Goal: Register for event/course

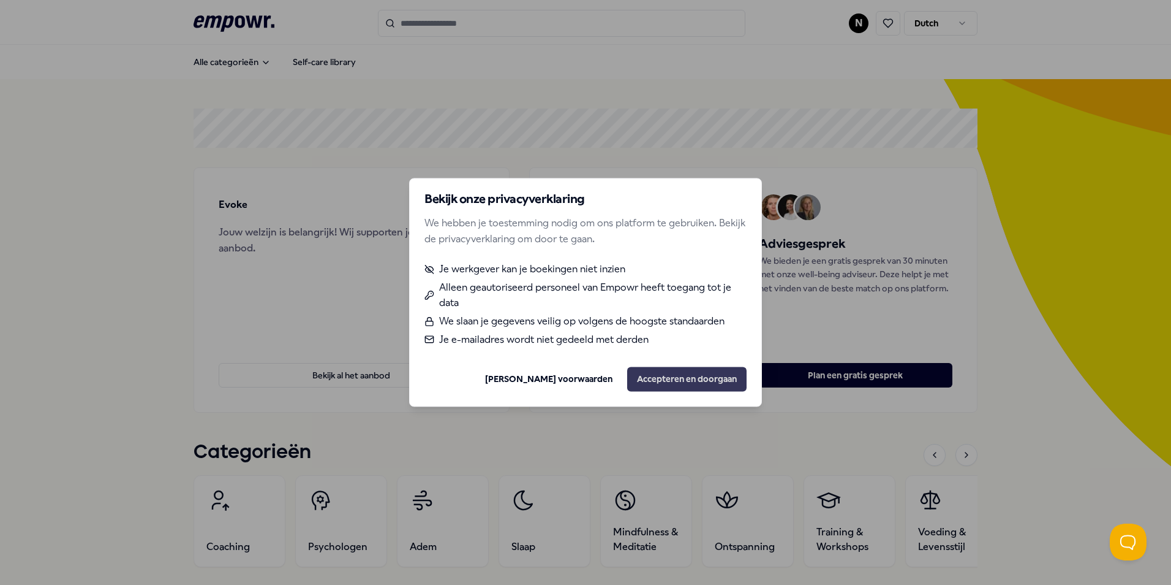
click at [672, 373] on button "Accepteren en doorgaan" at bounding box center [686, 379] width 119 height 25
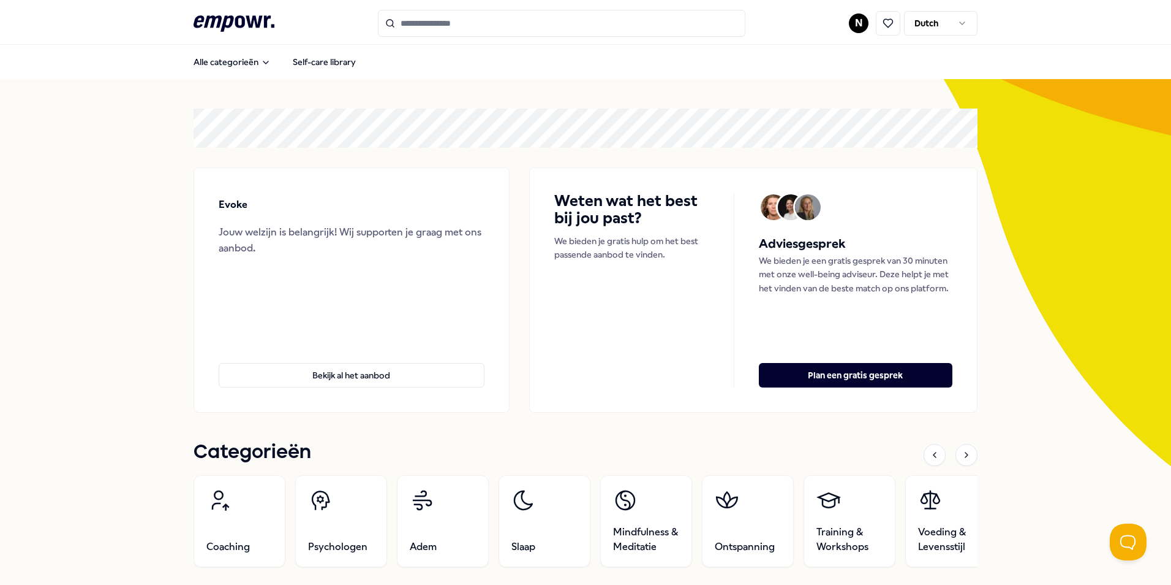
scroll to position [92, 0]
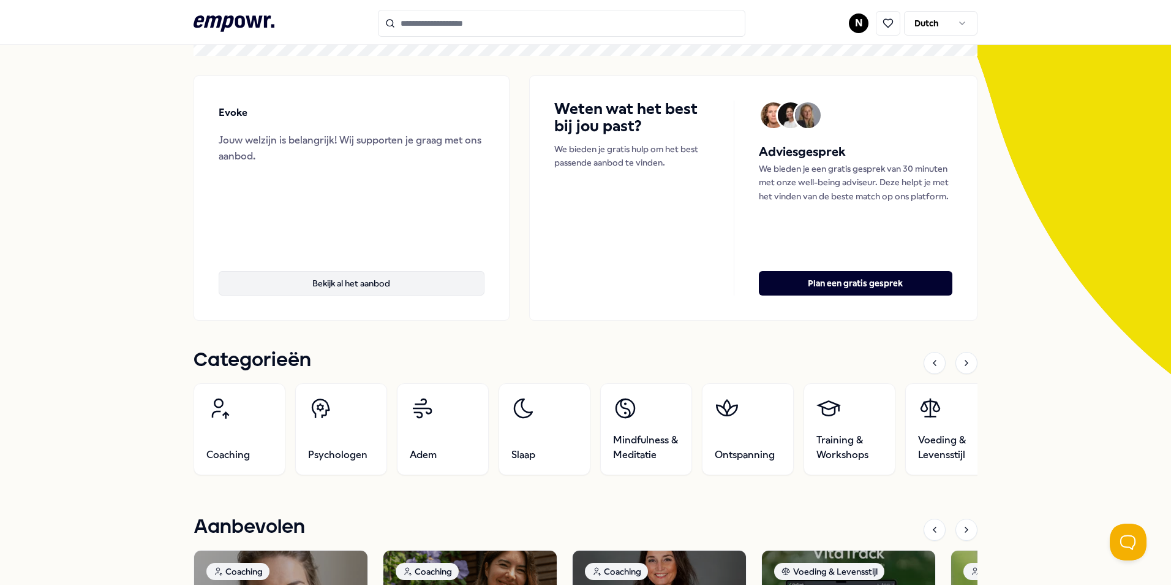
click at [397, 283] on button "Bekijk al het aanbod" at bounding box center [352, 283] width 266 height 25
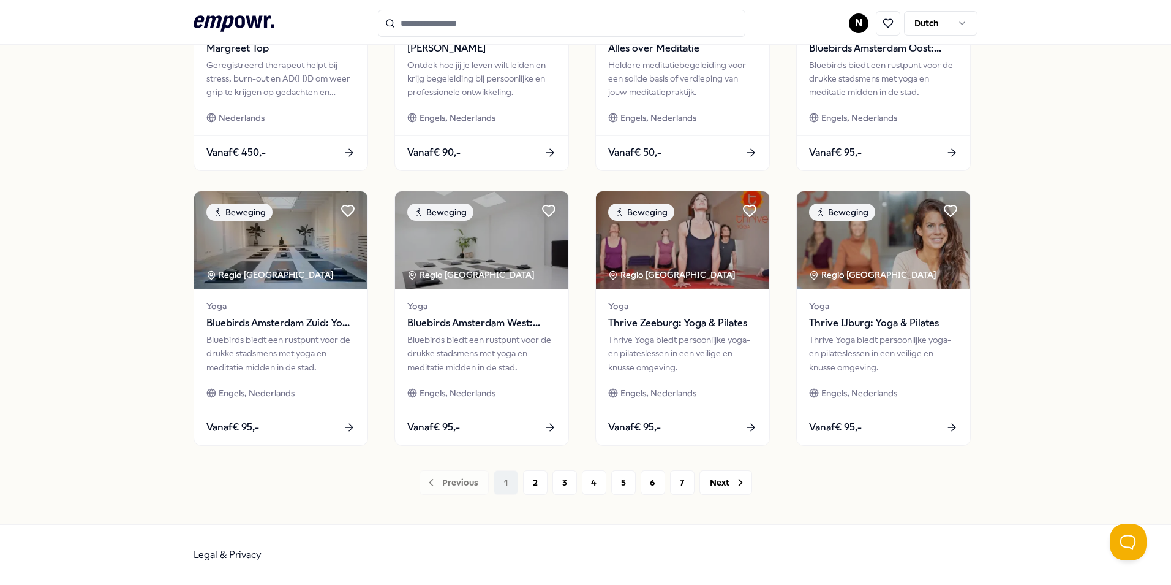
scroll to position [511, 0]
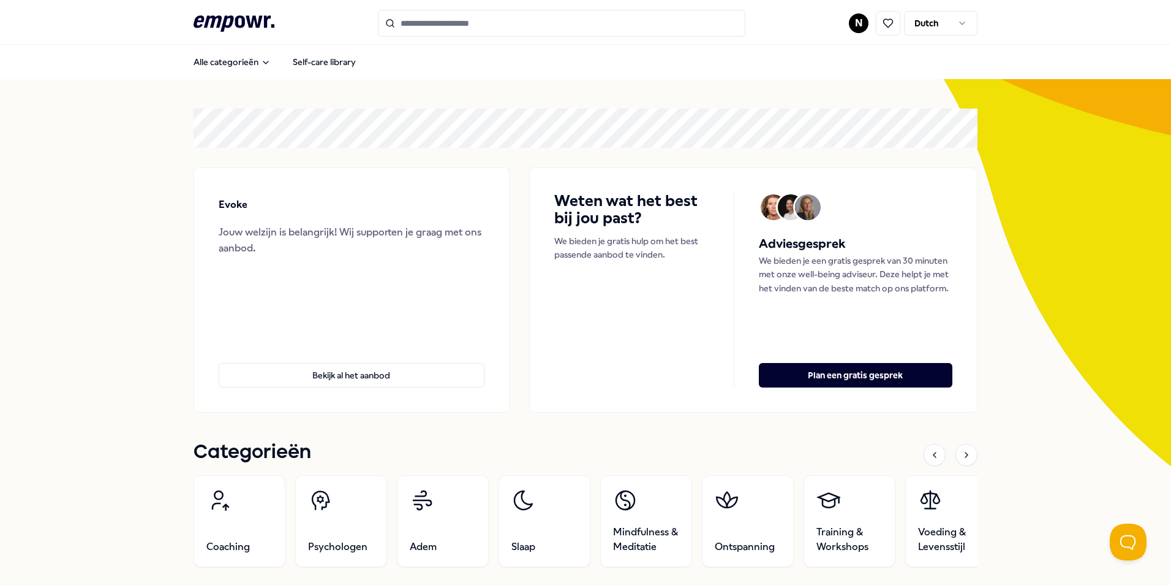
scroll to position [7, 0]
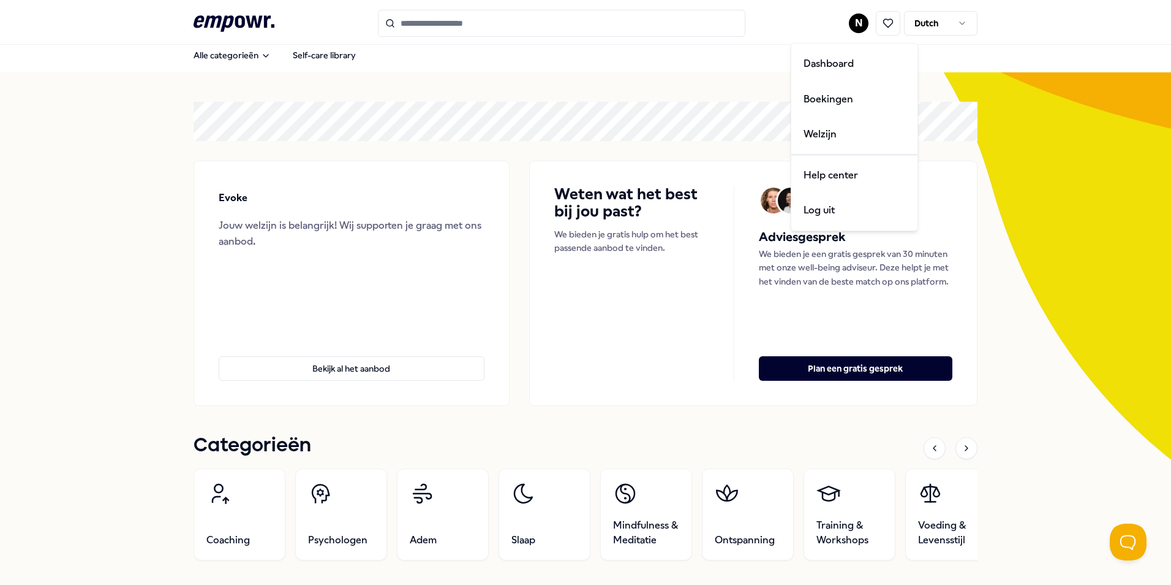
click at [850, 31] on html ".empowr-logo_svg__cls-1{fill:#03032f} N Dutch Alle categorieën Self-care librar…" at bounding box center [585, 292] width 1171 height 585
click at [835, 71] on div "Dashboard" at bounding box center [854, 64] width 121 height 36
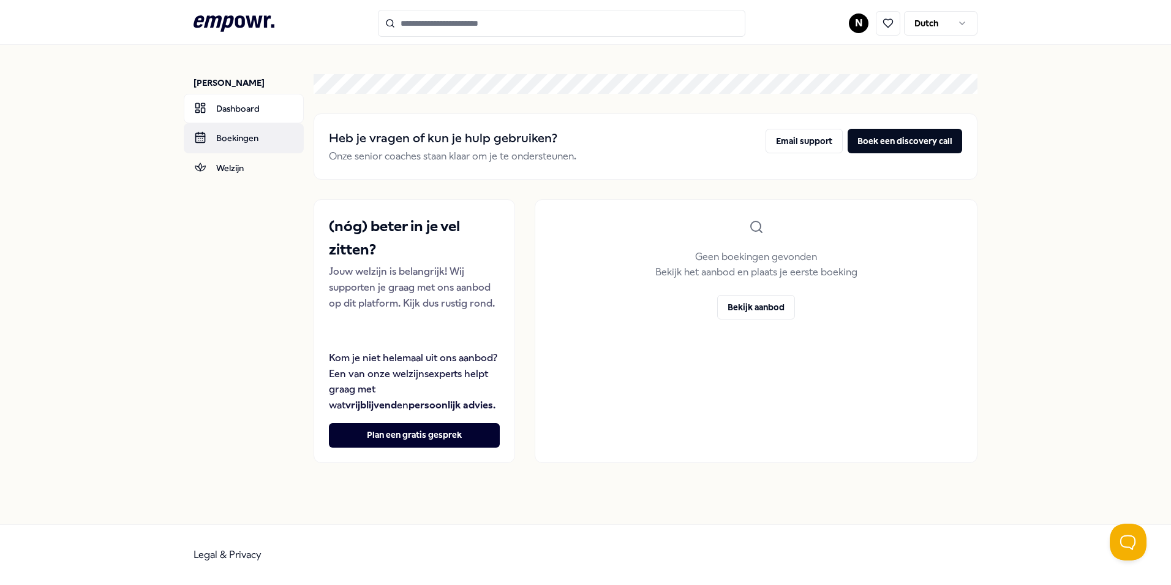
click at [263, 145] on link "Boekingen" at bounding box center [244, 137] width 120 height 29
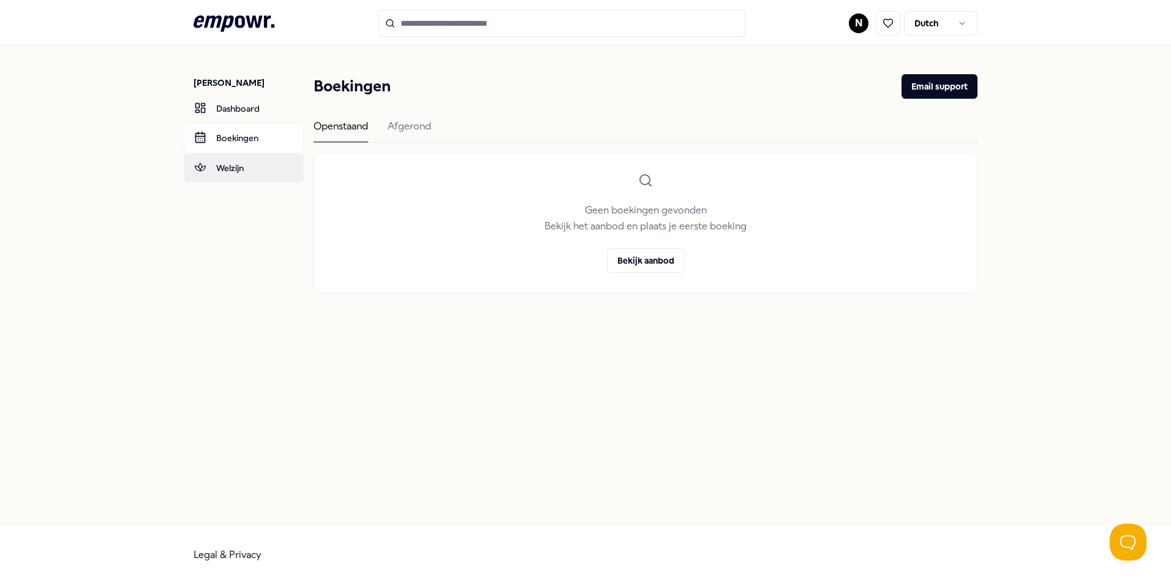
click at [246, 177] on link "Welzijn" at bounding box center [244, 167] width 120 height 29
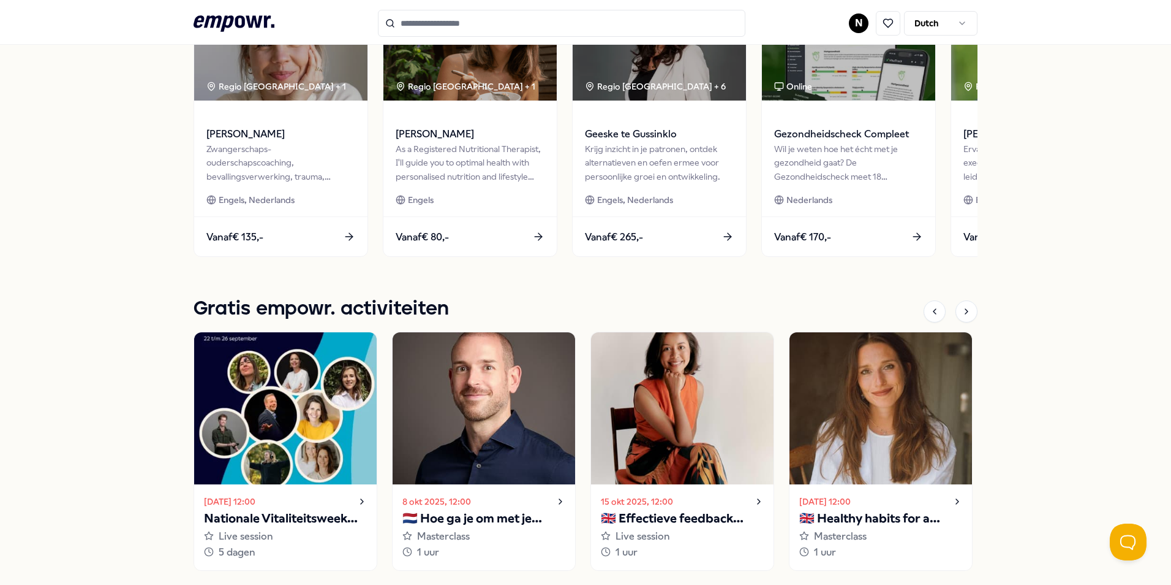
scroll to position [667, 0]
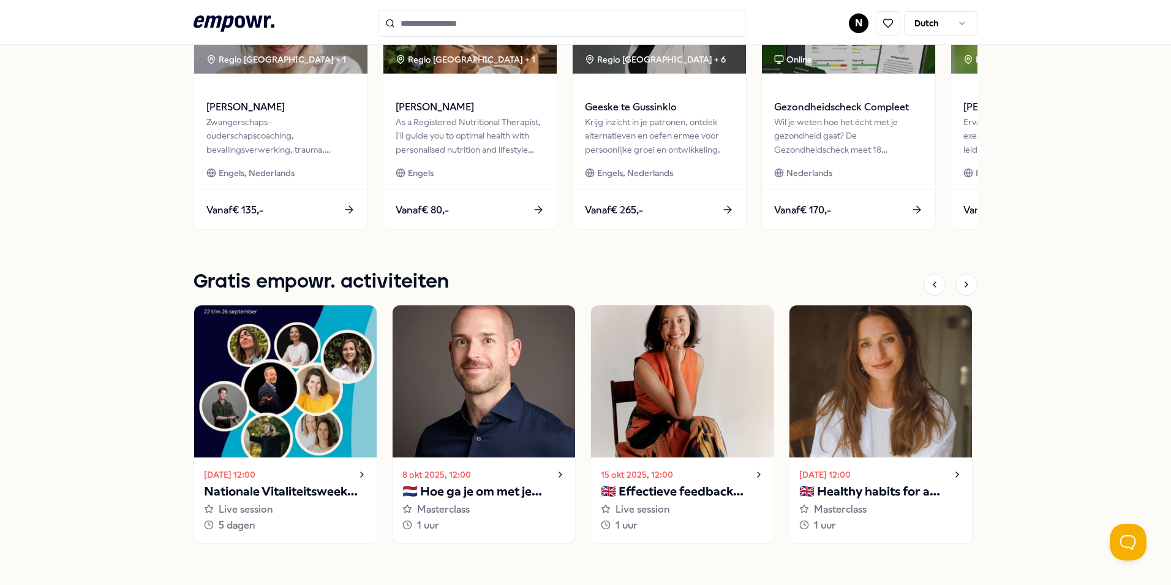
click at [535, 461] on div "[DATE] 12:00 🇳🇱 Hoe ga je om met je innerlijke criticus? Masterclass 1 uur" at bounding box center [484, 499] width 183 height 85
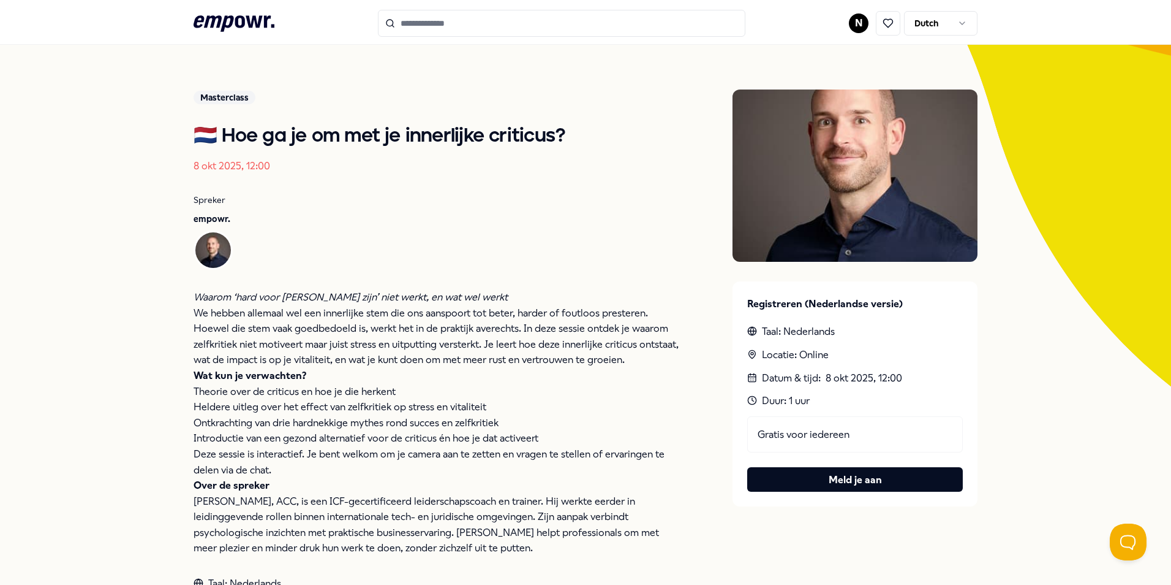
scroll to position [81, 0]
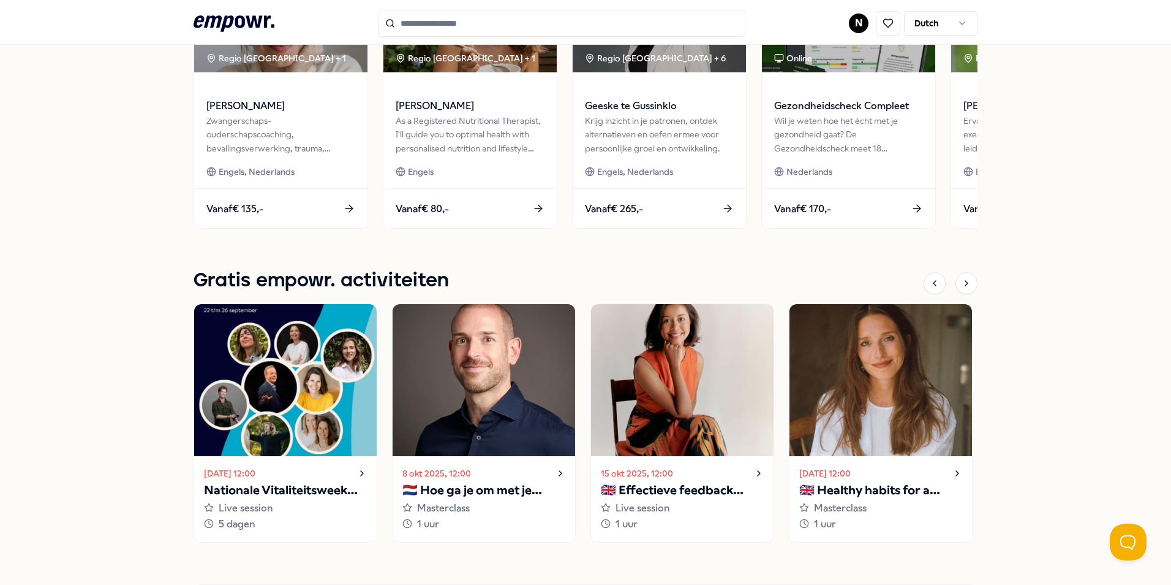
scroll to position [670, 0]
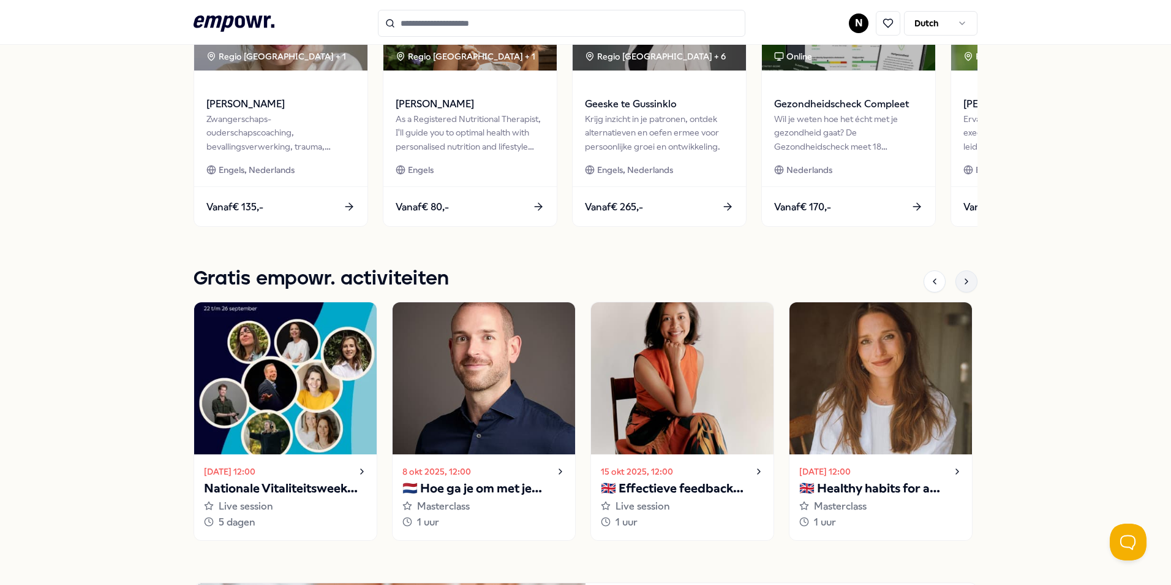
click at [963, 278] on icon at bounding box center [967, 281] width 10 height 10
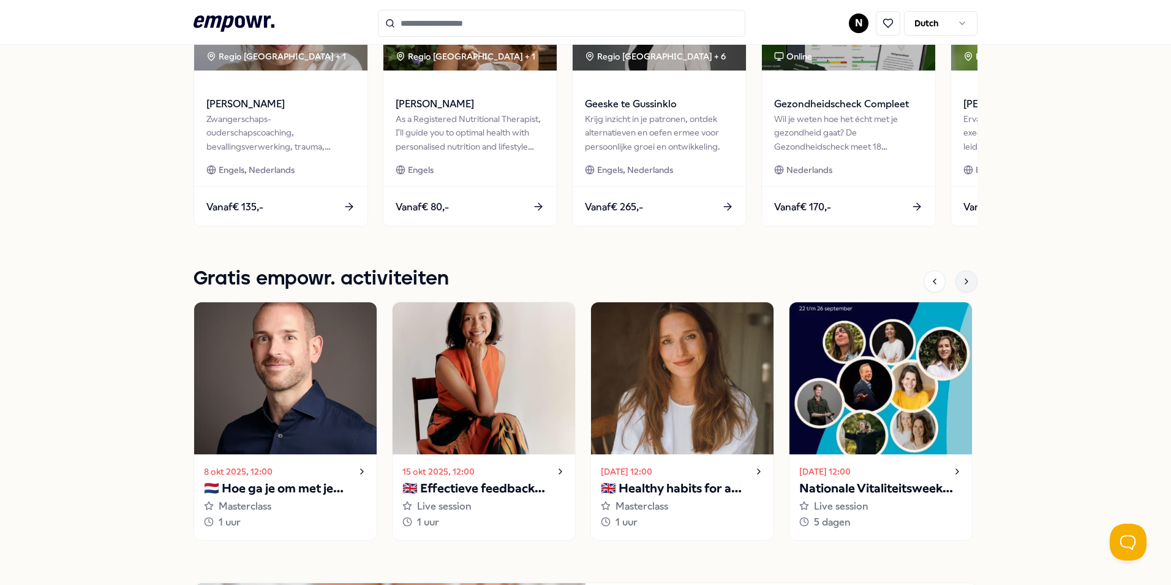
click at [962, 282] on icon at bounding box center [967, 281] width 10 height 10
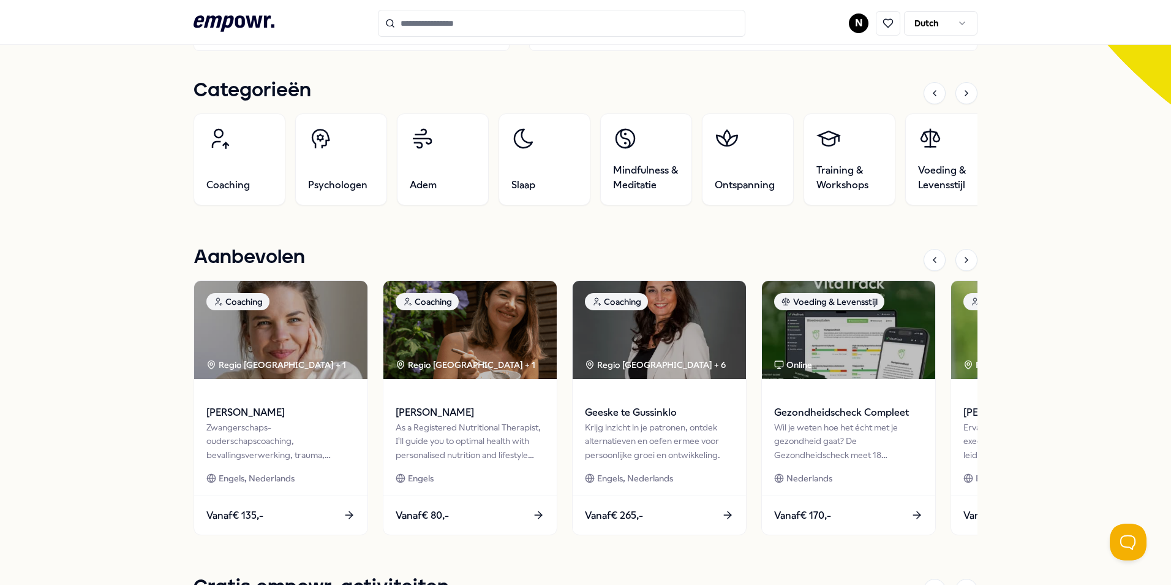
scroll to position [364, 0]
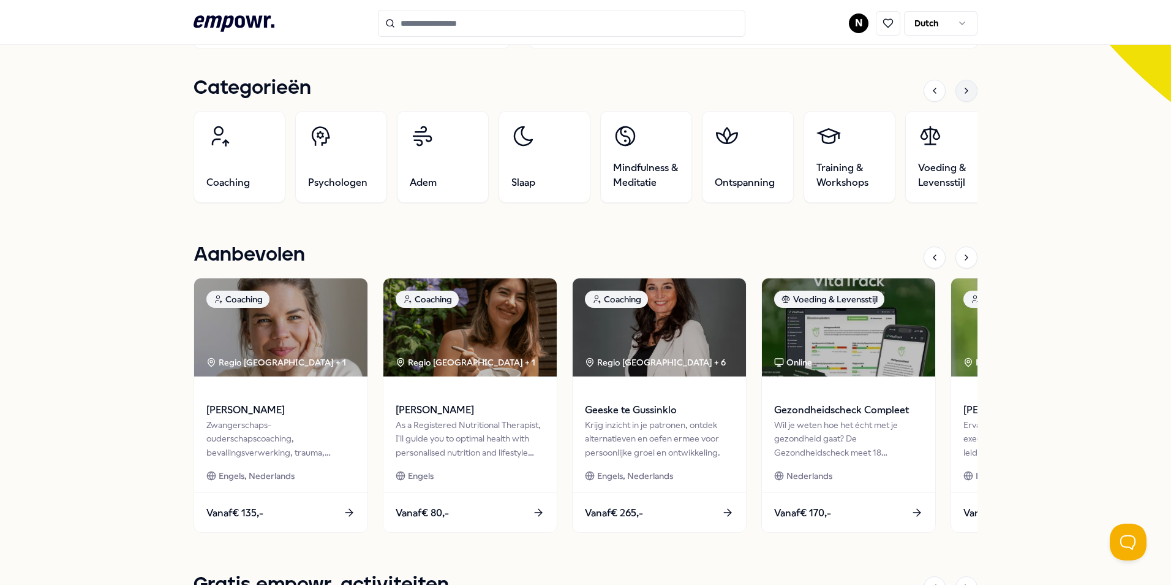
click at [956, 92] on div at bounding box center [967, 91] width 22 height 22
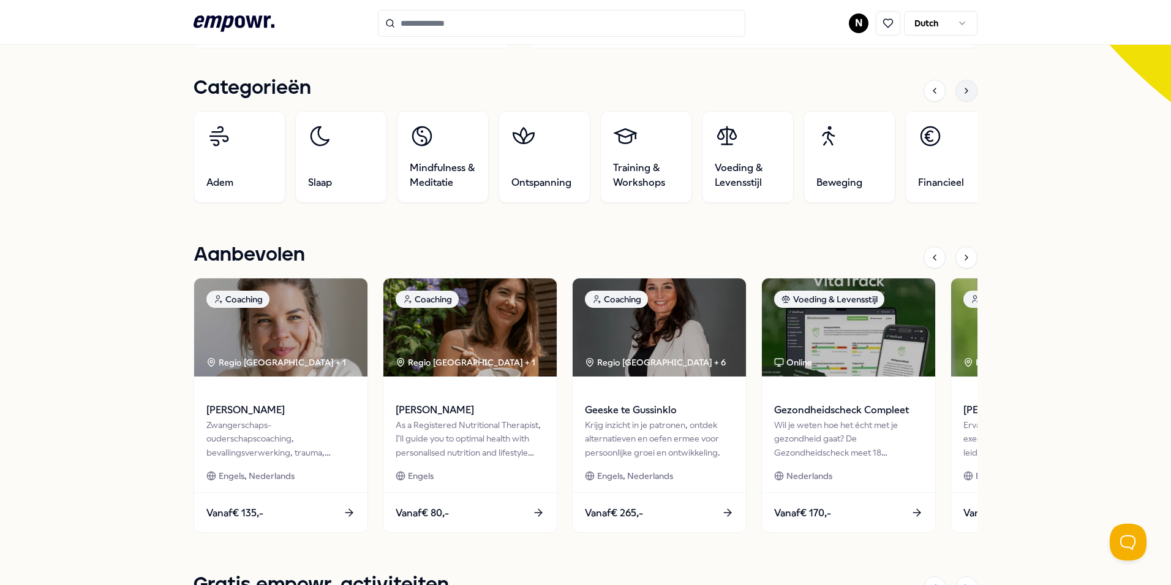
click at [962, 93] on icon at bounding box center [967, 91] width 10 height 10
click at [953, 98] on div at bounding box center [951, 91] width 54 height 22
click at [956, 94] on div at bounding box center [967, 91] width 22 height 22
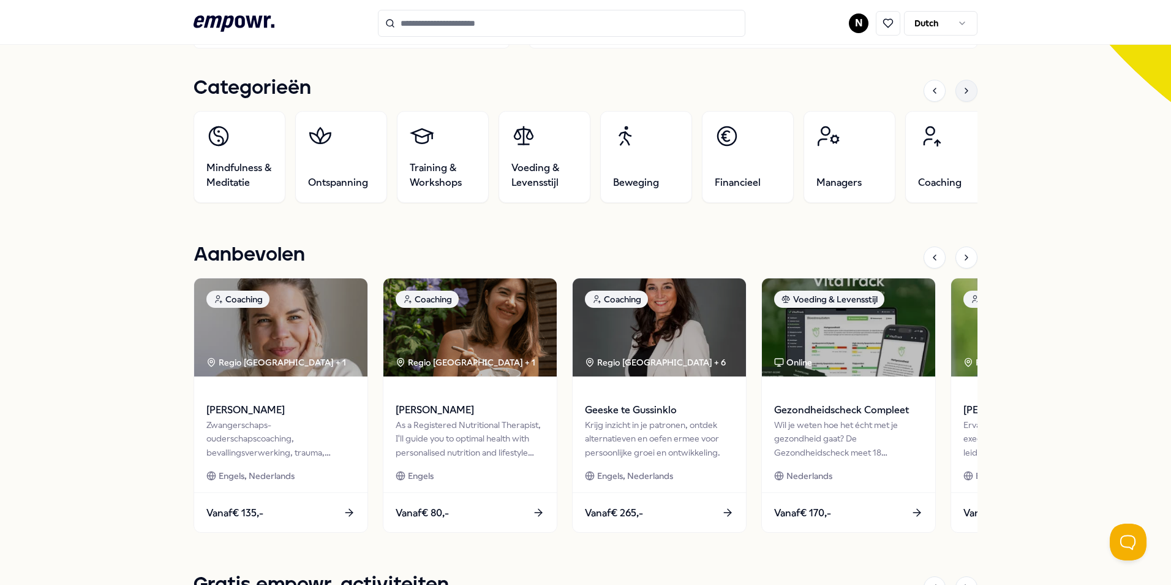
click at [956, 94] on div at bounding box center [967, 91] width 22 height 22
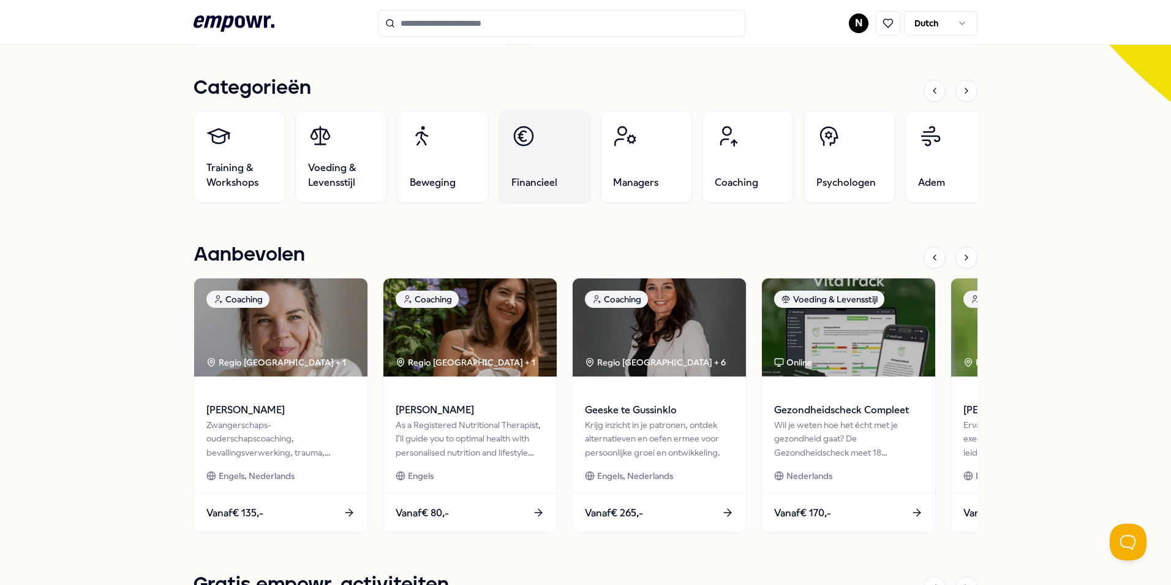
click at [499, 162] on link "Financieel" at bounding box center [545, 157] width 92 height 92
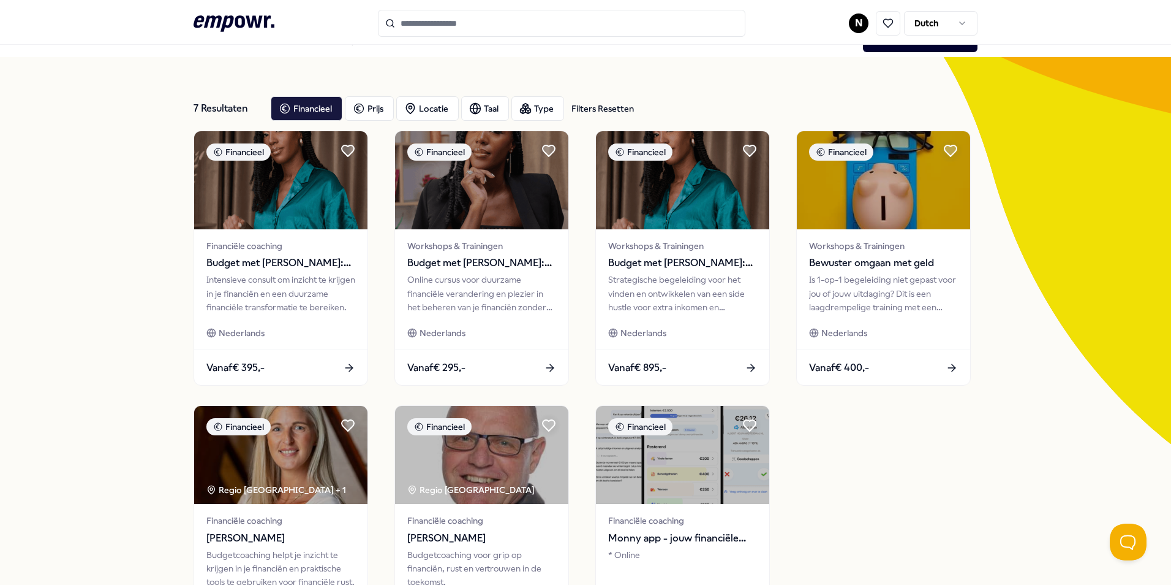
scroll to position [23, 0]
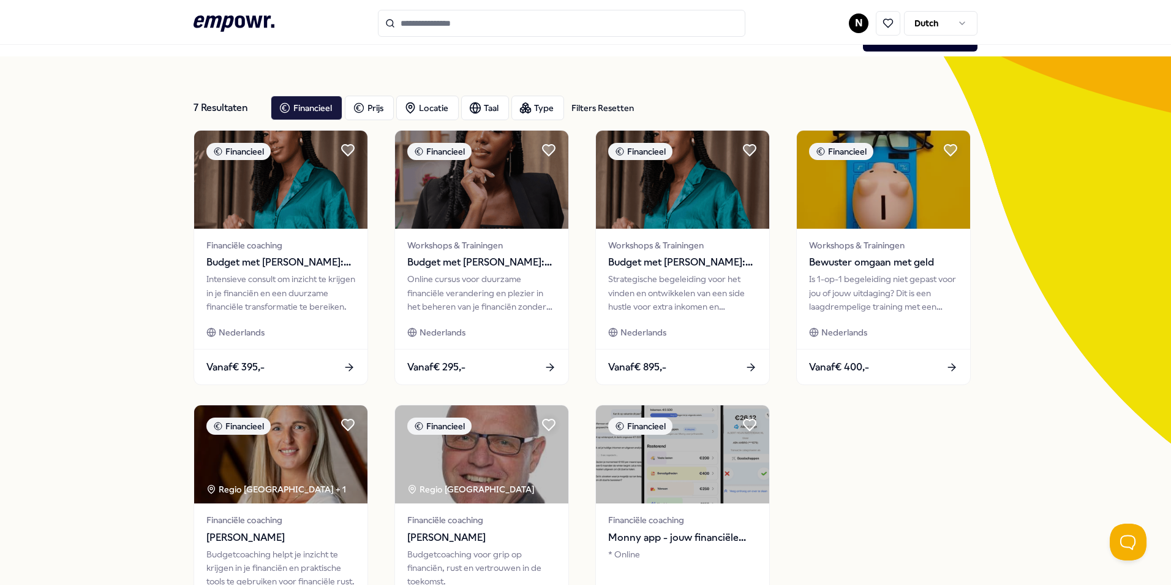
click at [843, 470] on div "Financieel Financiële coaching Budget met [PERSON_NAME]: Consult Intensieve con…" at bounding box center [586, 395] width 784 height 530
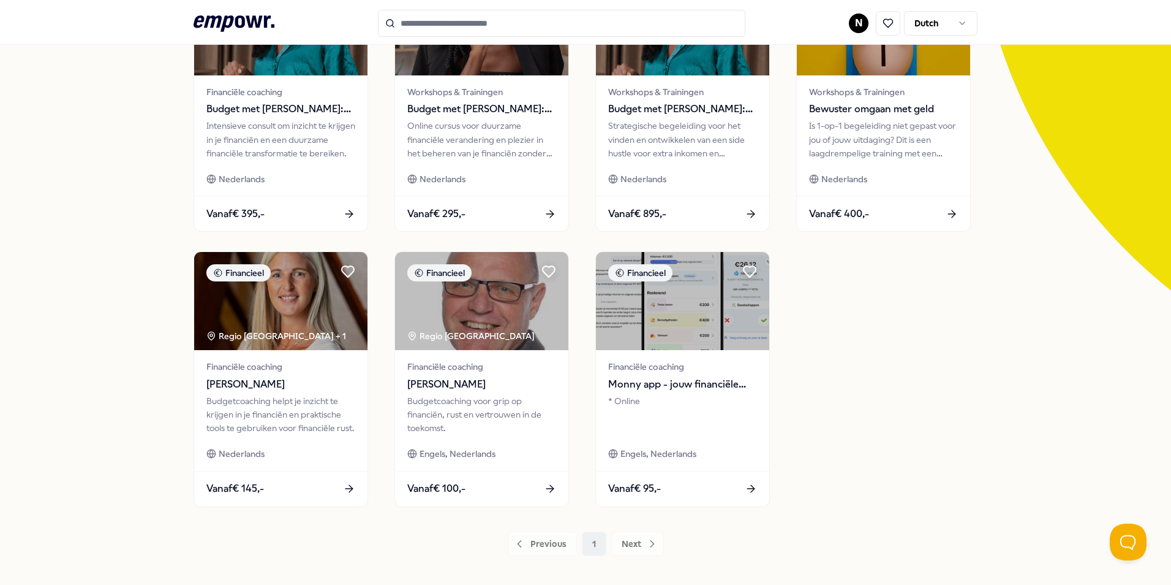
scroll to position [175, 0]
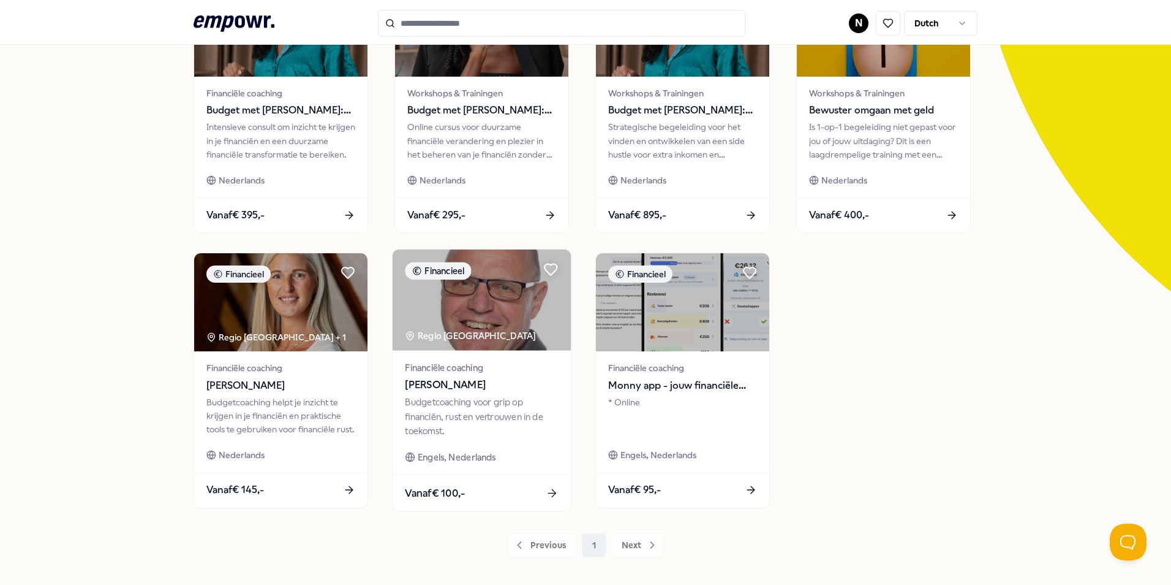
click at [466, 388] on span "[PERSON_NAME]" at bounding box center [481, 385] width 153 height 16
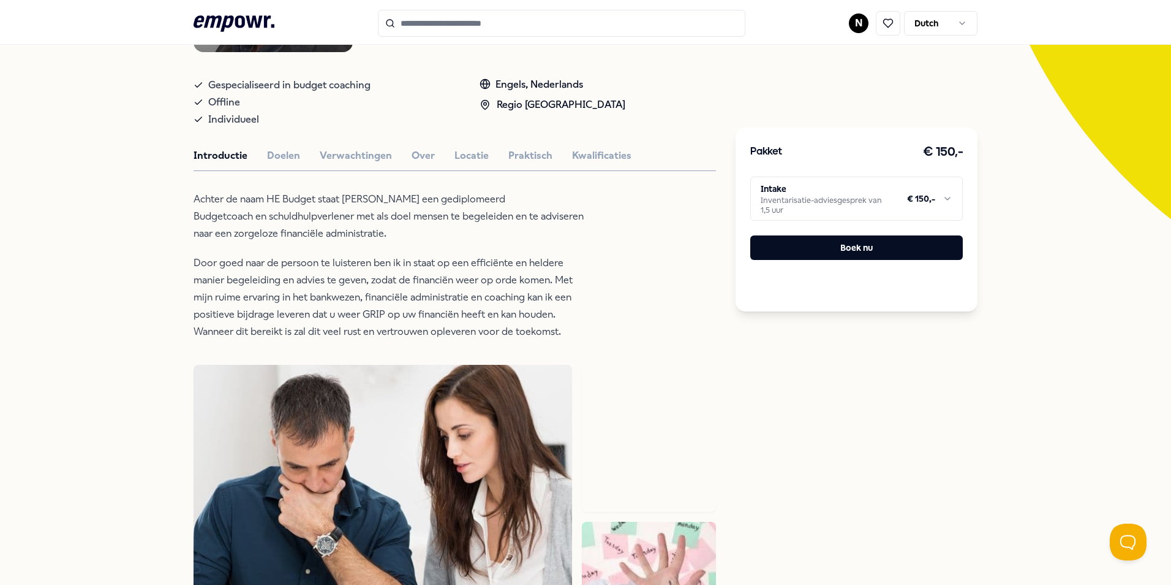
scroll to position [248, 0]
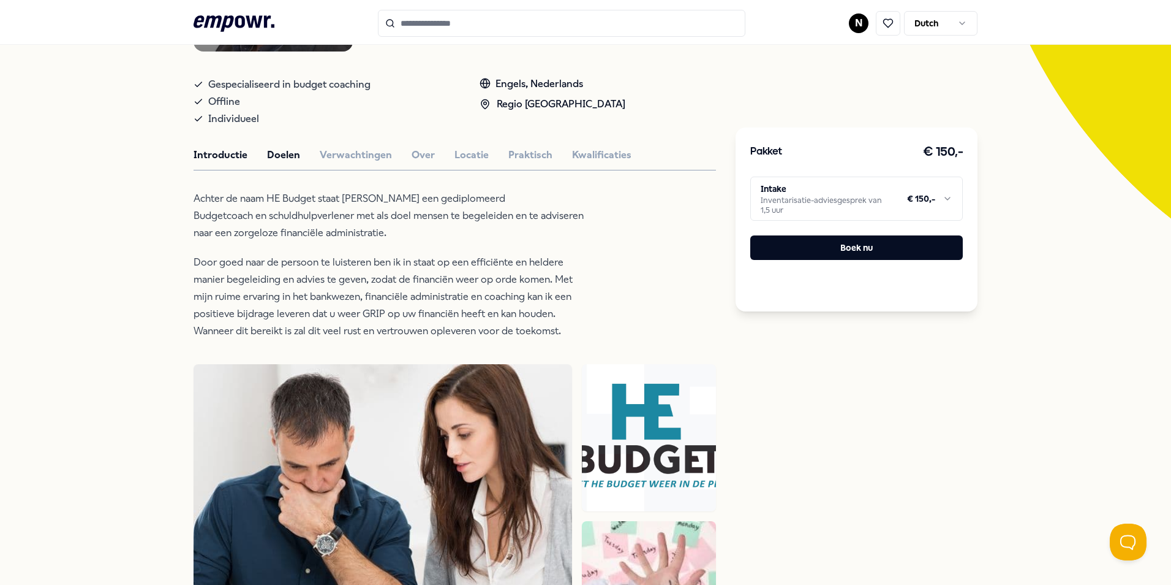
click at [273, 154] on button "Doelen" at bounding box center [283, 155] width 33 height 16
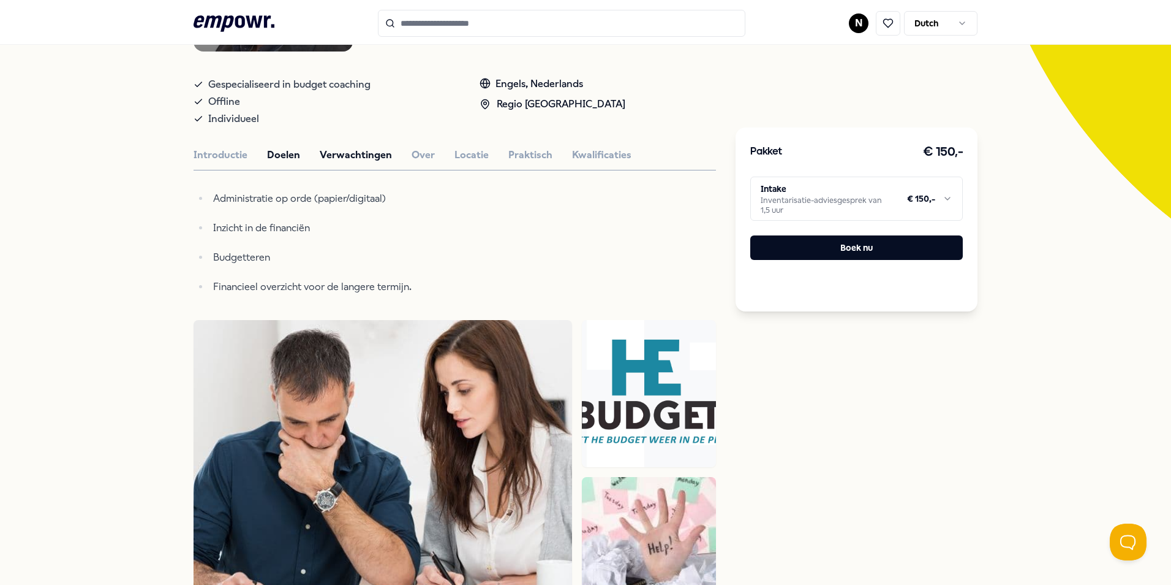
click at [349, 151] on button "Verwachtingen" at bounding box center [356, 155] width 72 height 16
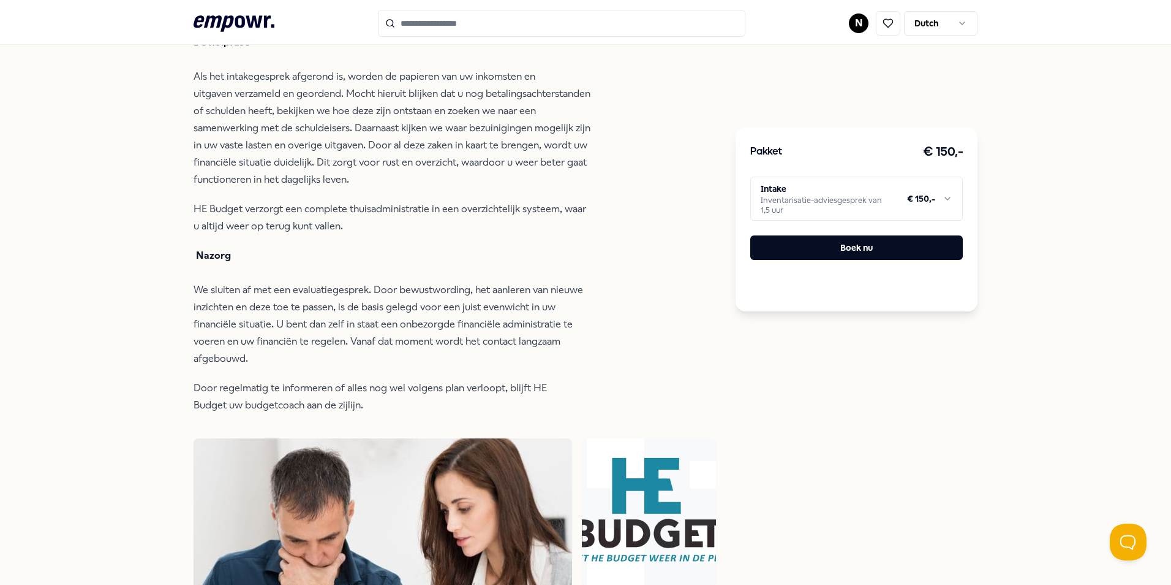
scroll to position [0, 0]
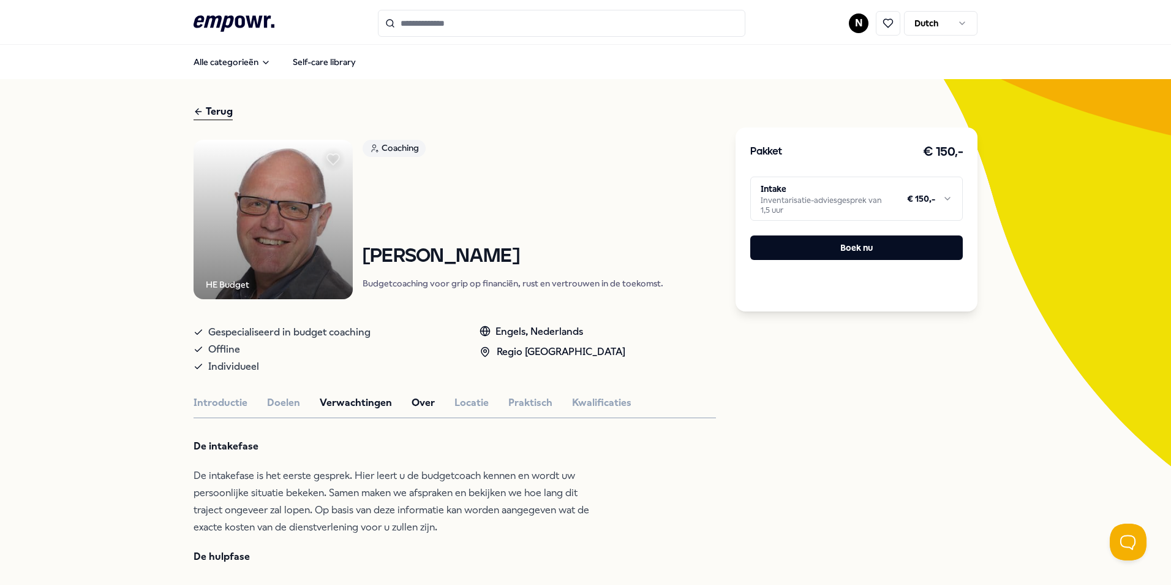
click at [413, 401] on button "Over" at bounding box center [423, 403] width 23 height 16
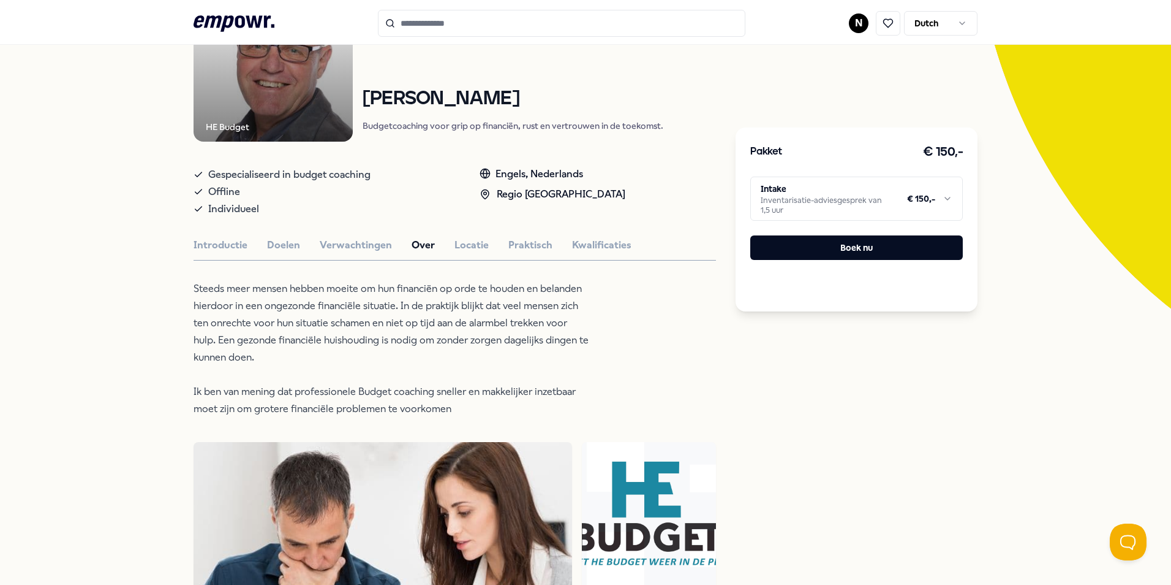
scroll to position [157, 0]
click at [455, 241] on button "Locatie" at bounding box center [472, 246] width 34 height 16
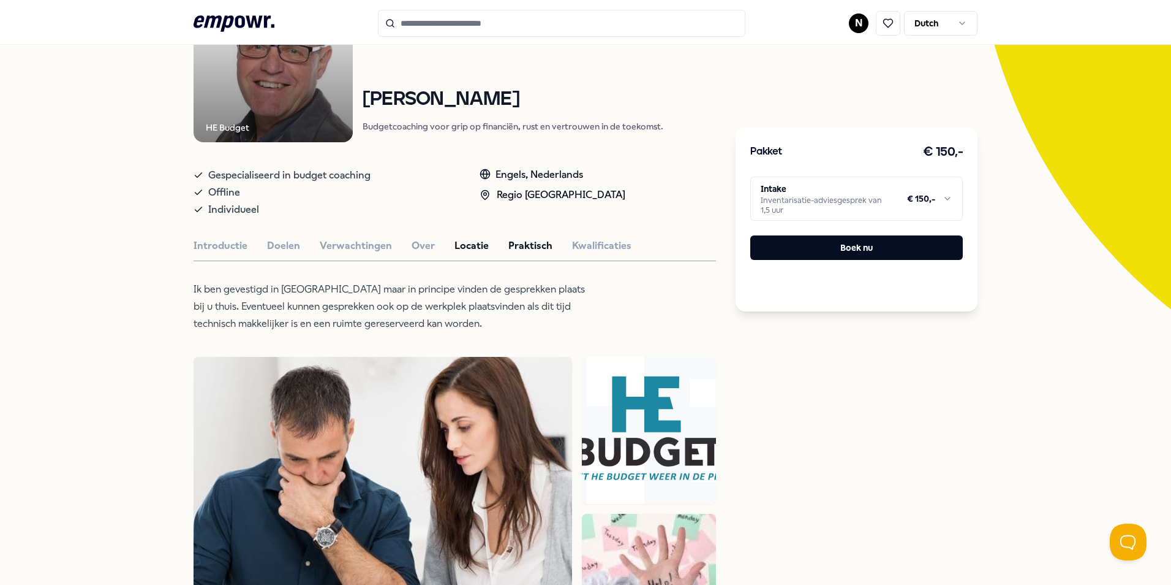
click at [517, 242] on button "Praktisch" at bounding box center [531, 246] width 44 height 16
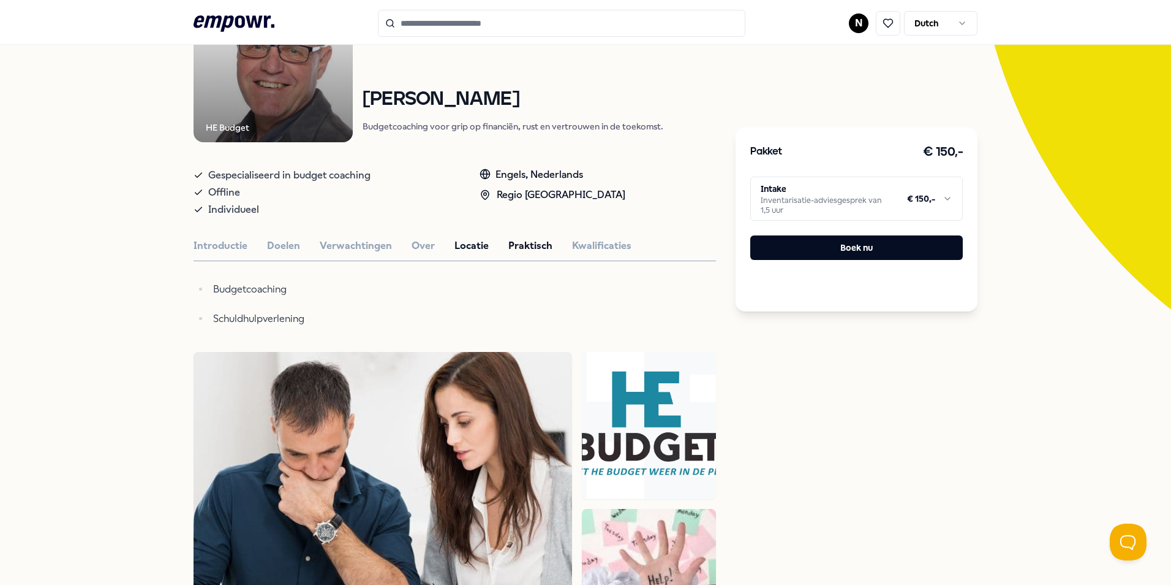
click at [473, 246] on button "Locatie" at bounding box center [472, 246] width 34 height 16
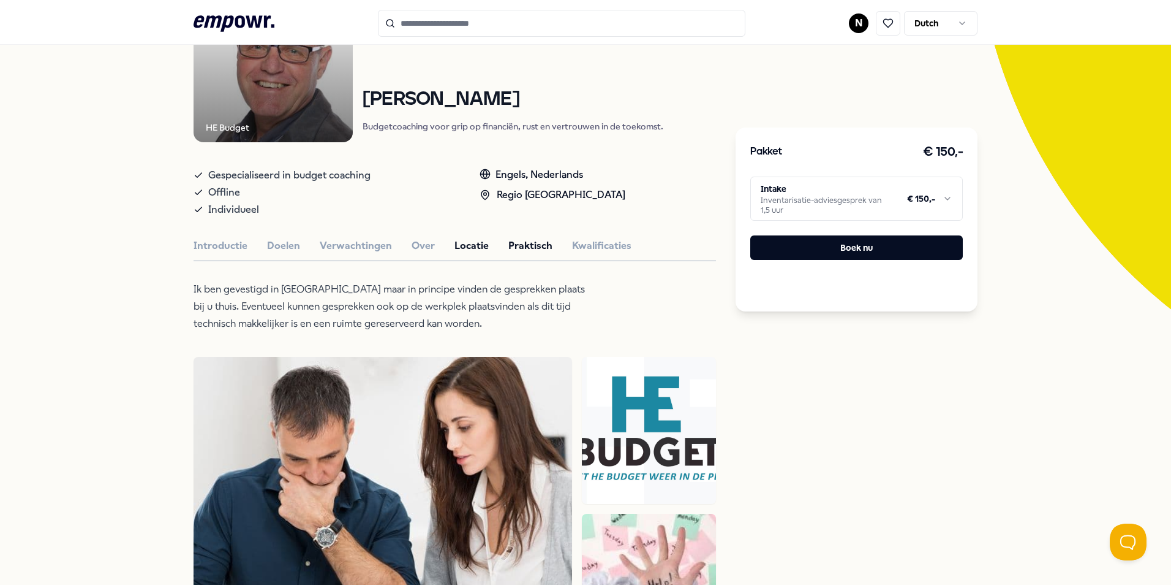
click at [526, 246] on button "Praktisch" at bounding box center [531, 246] width 44 height 16
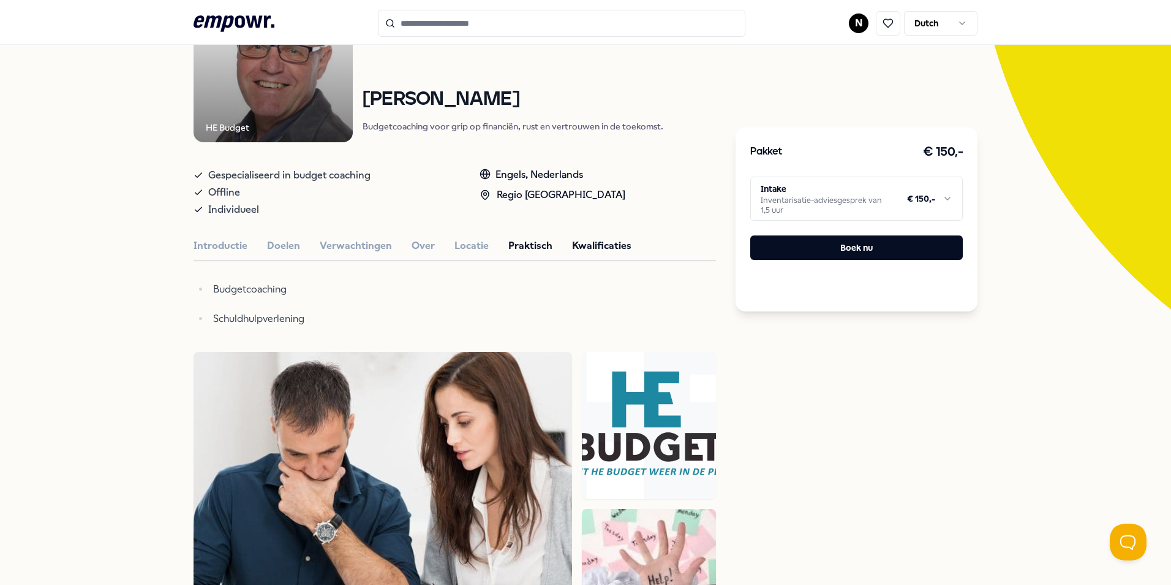
click at [572, 243] on button "Kwalificaties" at bounding box center [601, 246] width 59 height 16
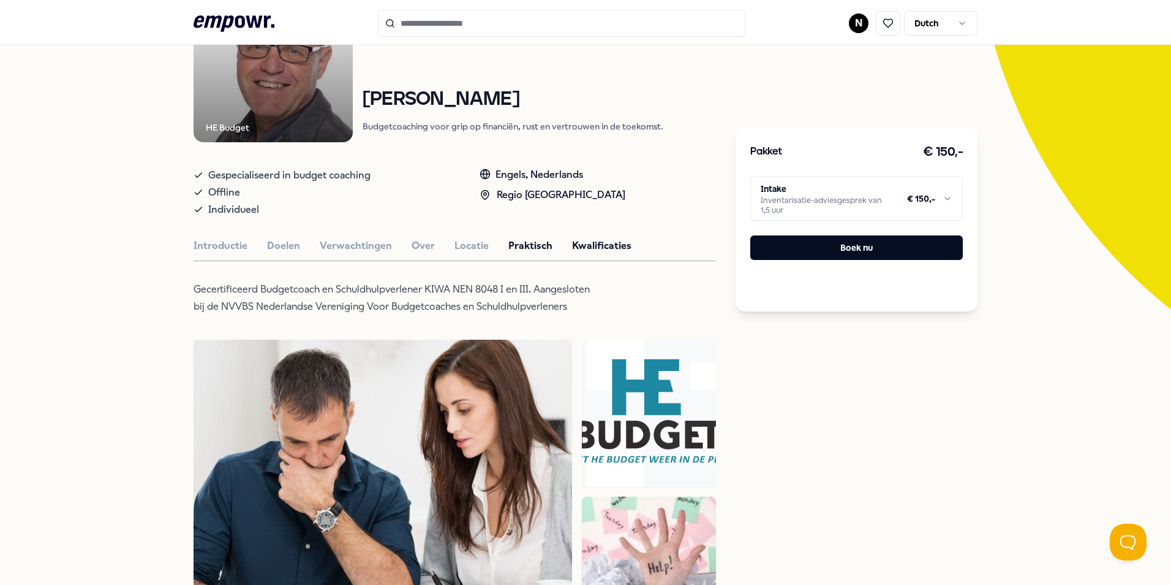
click at [523, 251] on button "Praktisch" at bounding box center [531, 246] width 44 height 16
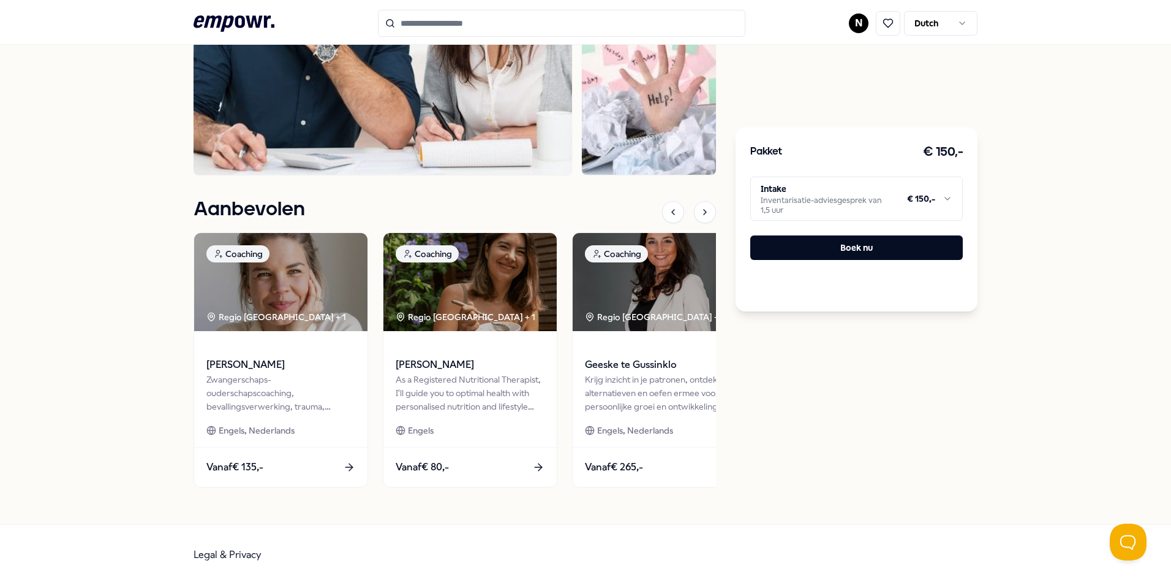
scroll to position [0, 0]
